Goal: Obtain resource: Download file/media

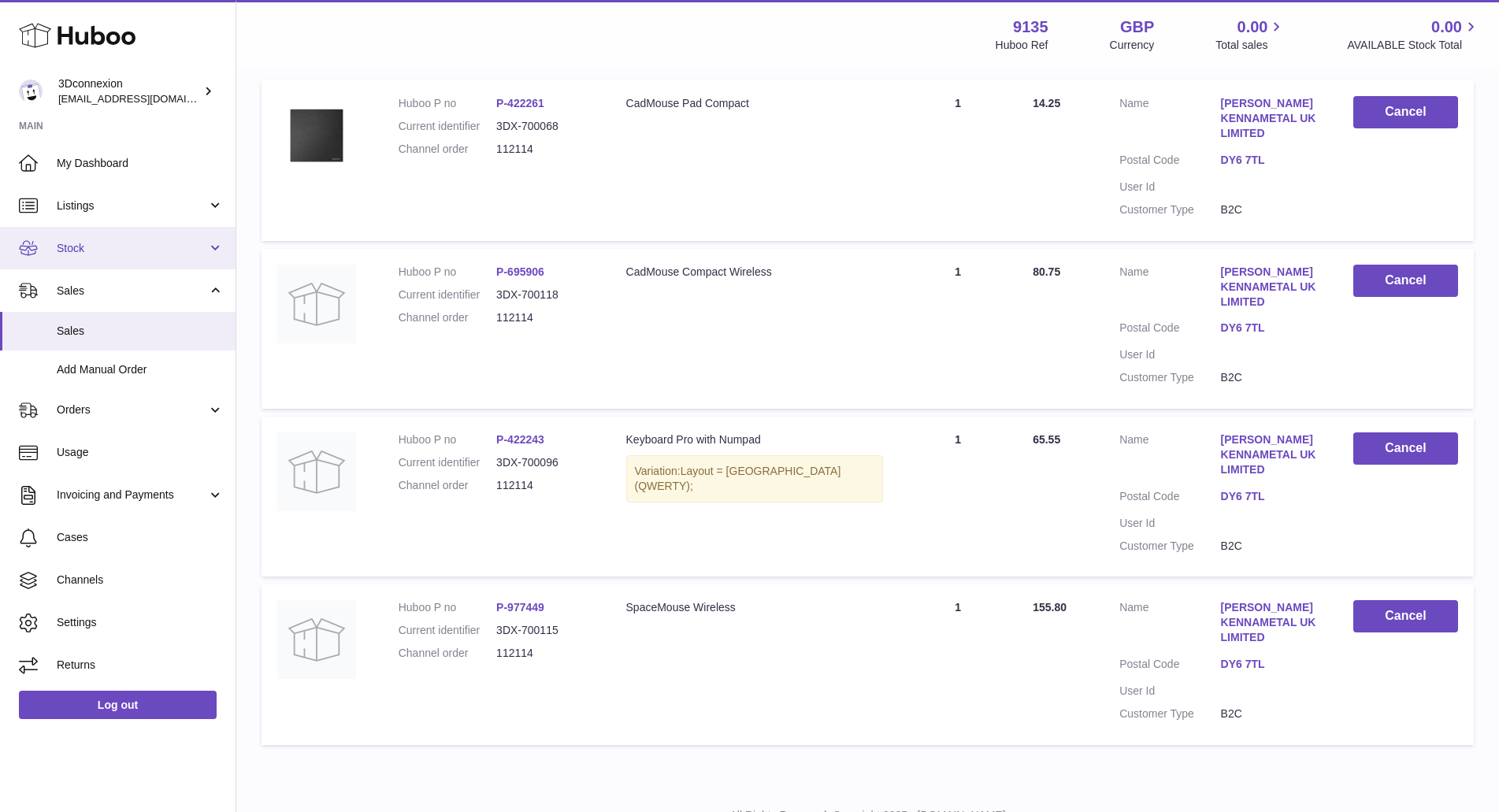
click at [97, 249] on span "Stock" at bounding box center [132, 248] width 150 height 15
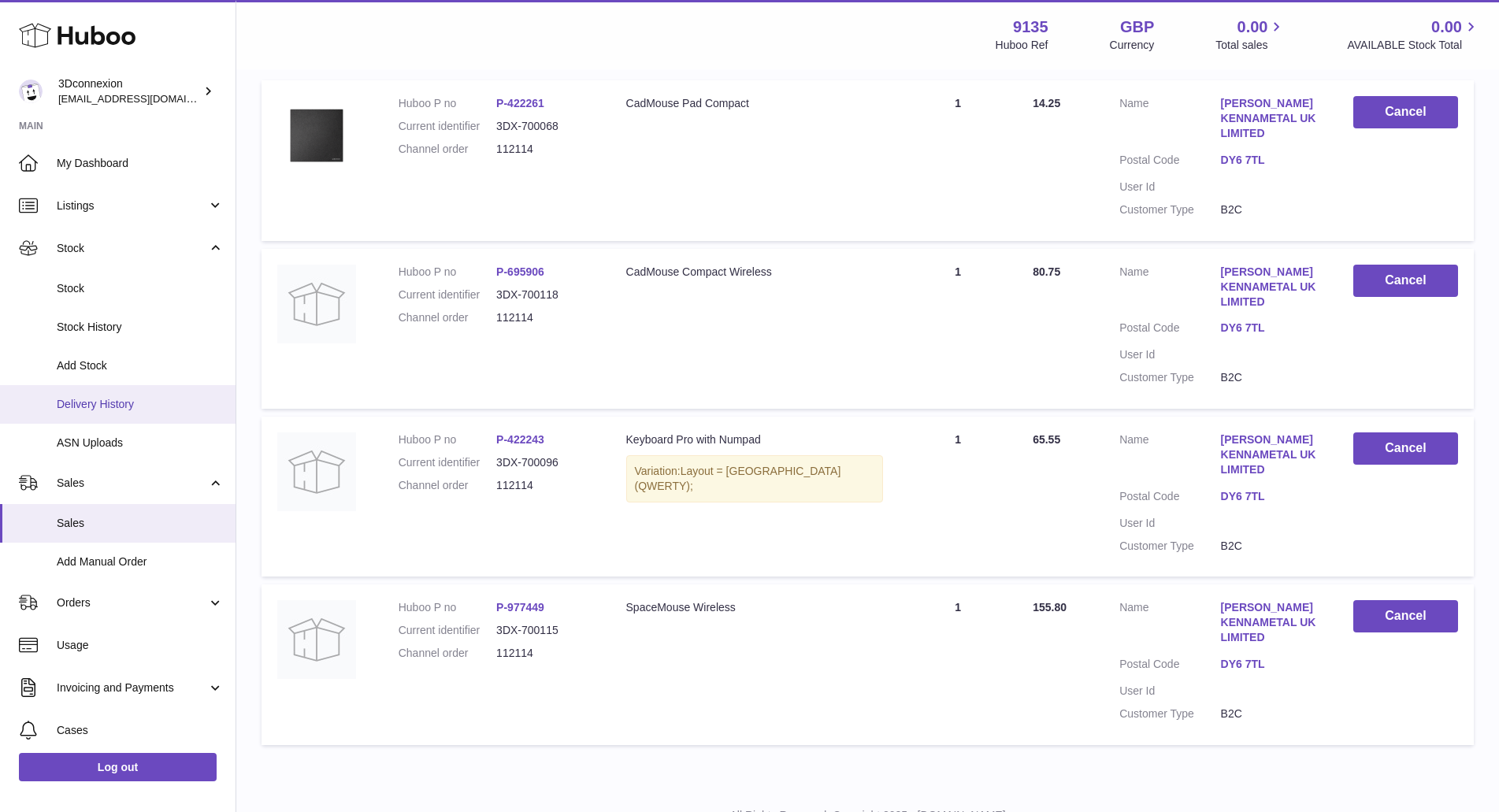
click at [99, 400] on span "Delivery History" at bounding box center [140, 404] width 167 height 15
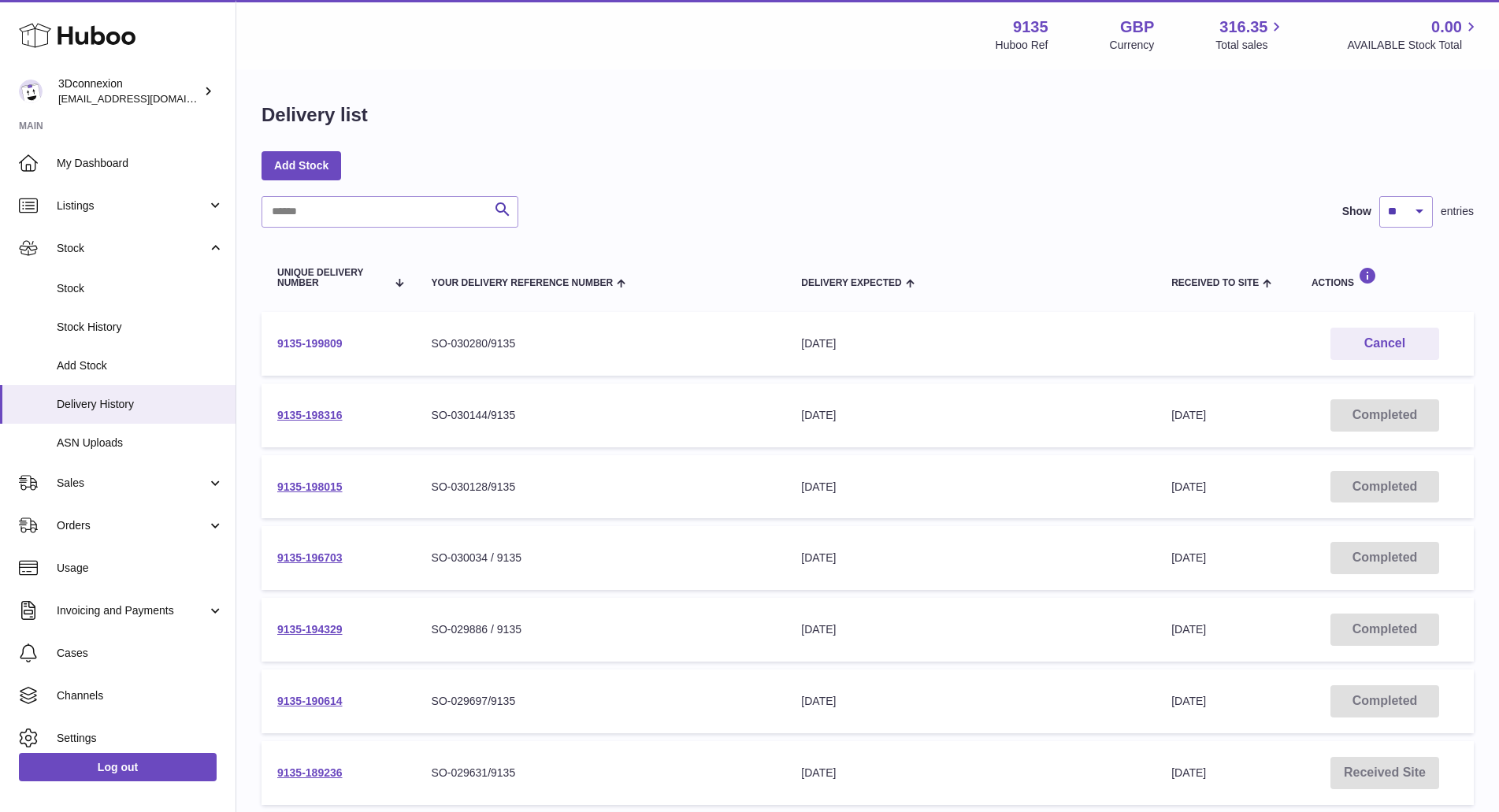
click at [300, 339] on link "9135-199809" at bounding box center [309, 343] width 66 height 13
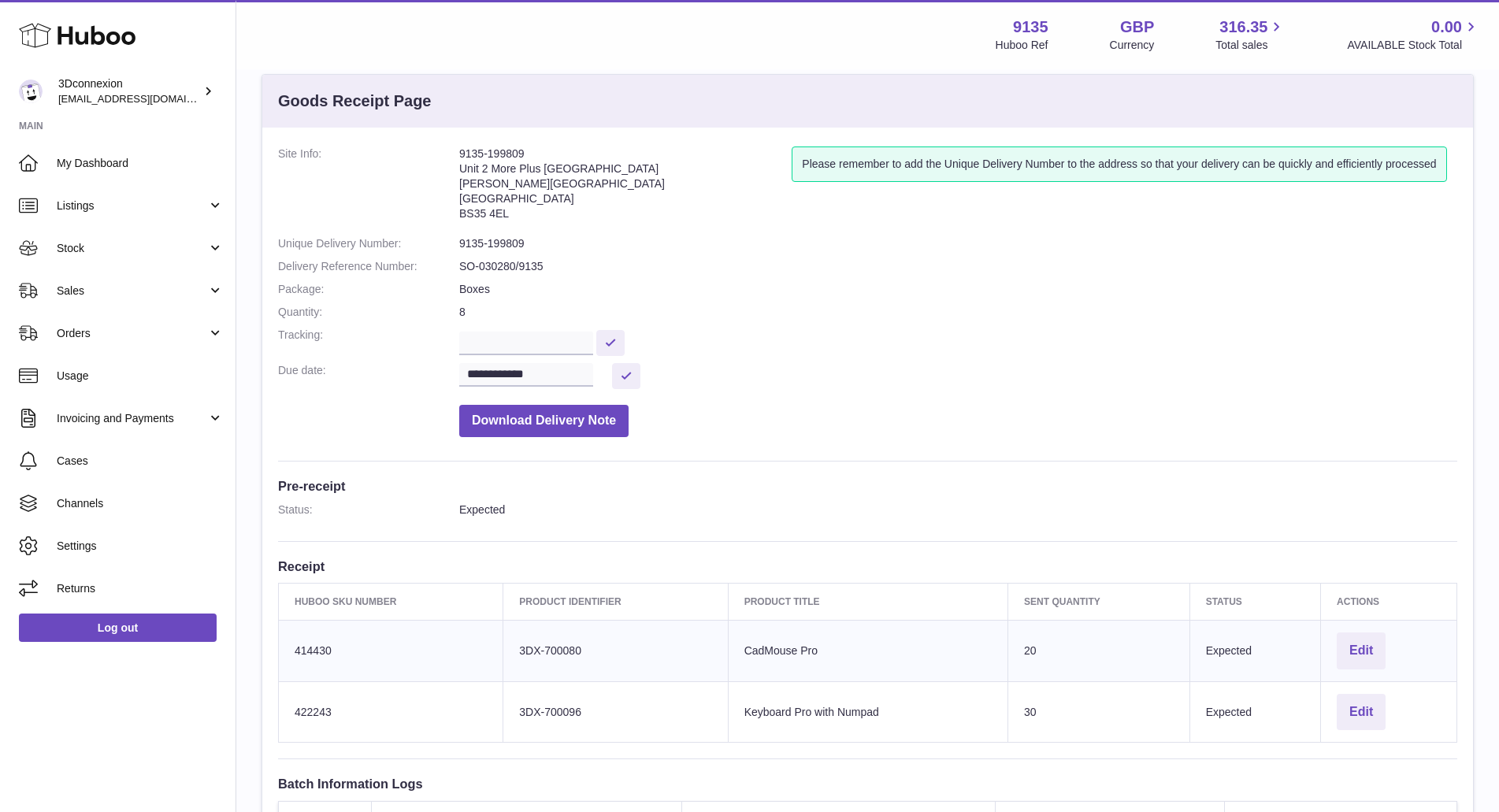
scroll to position [79, 0]
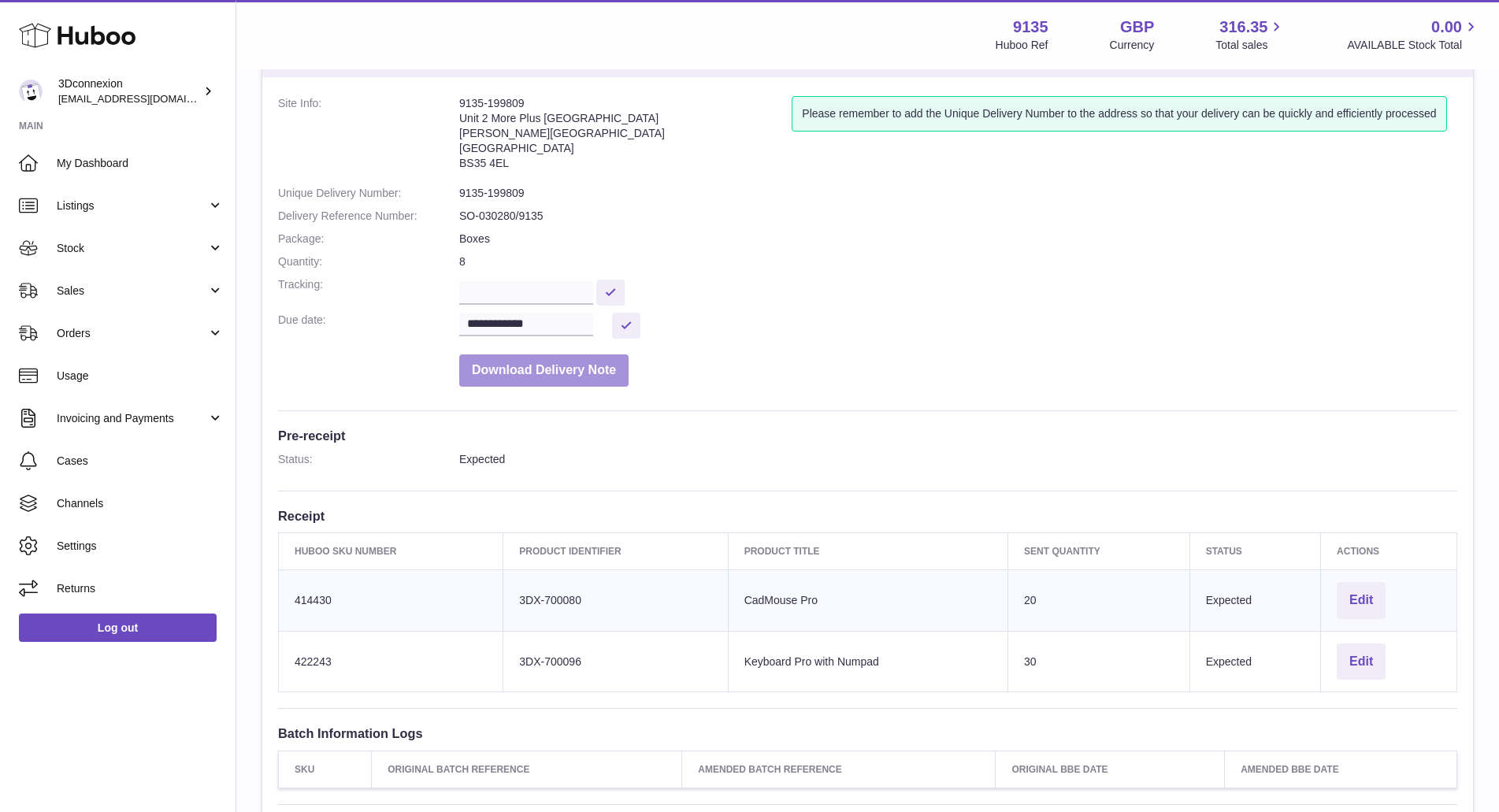
click at [545, 378] on button "Download Delivery Note" at bounding box center [543, 370] width 170 height 32
